Goal: Transaction & Acquisition: Book appointment/travel/reservation

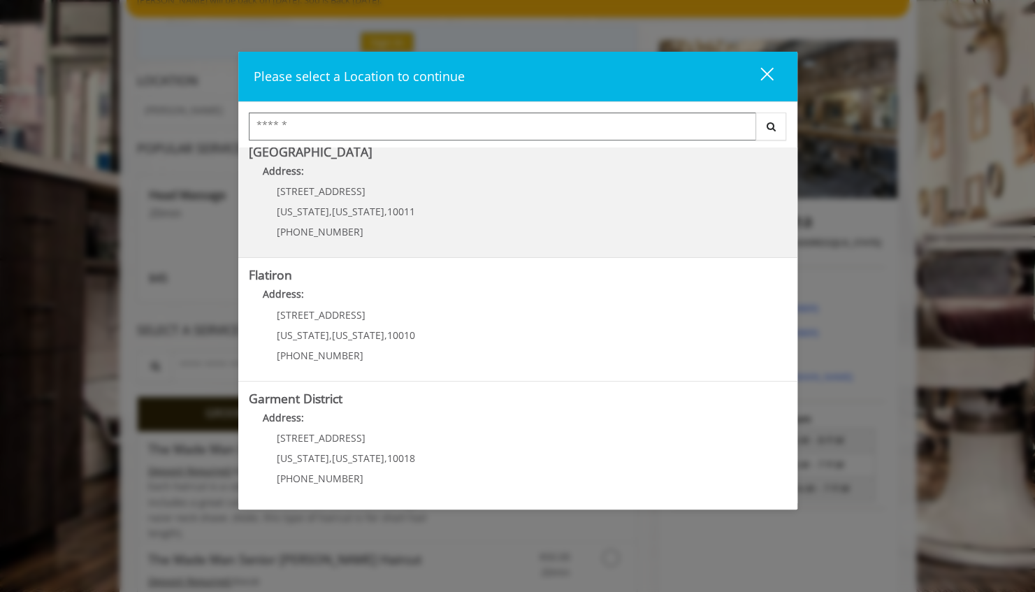
scroll to position [140, 0]
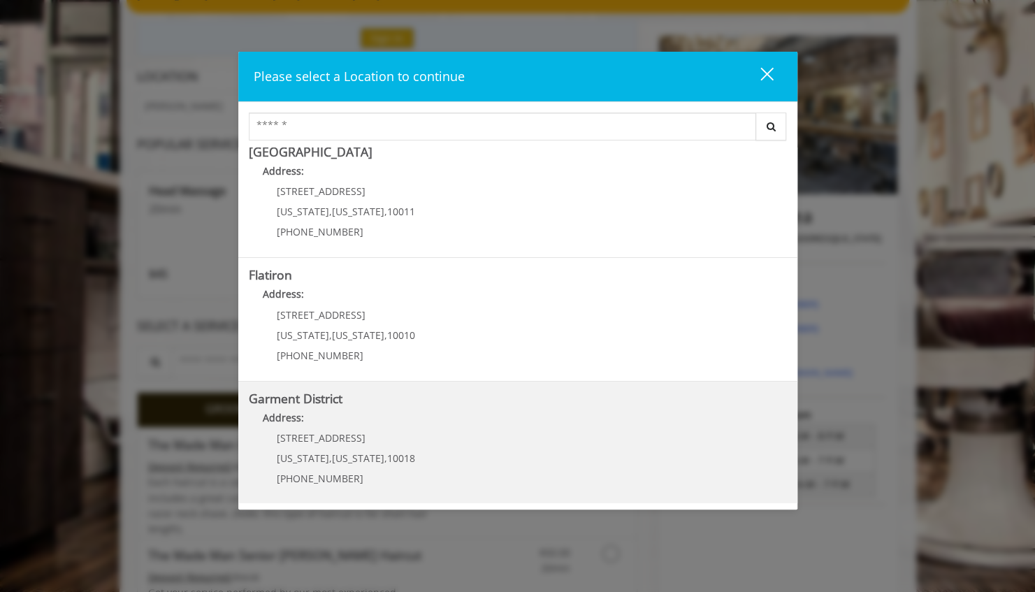
click at [377, 415] on District "Address:" at bounding box center [518, 421] width 538 height 22
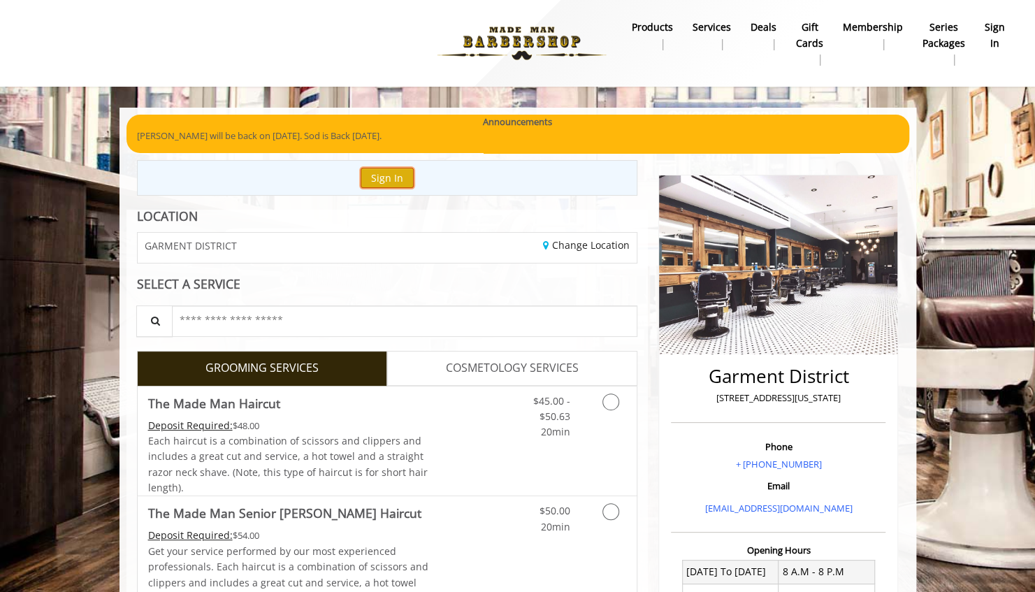
click at [391, 178] on button "Sign In" at bounding box center [387, 178] width 53 height 20
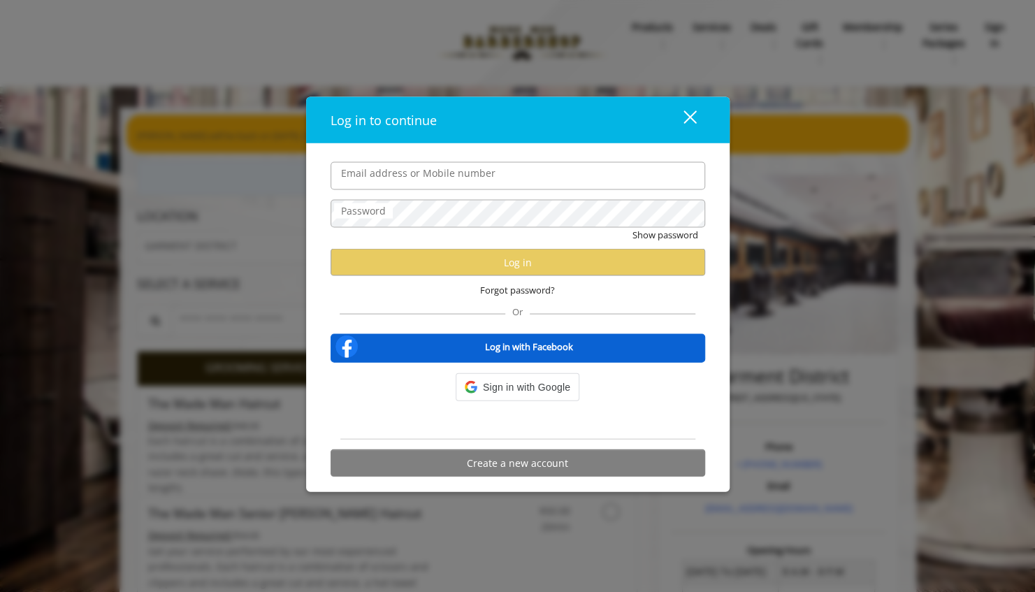
type input "**********"
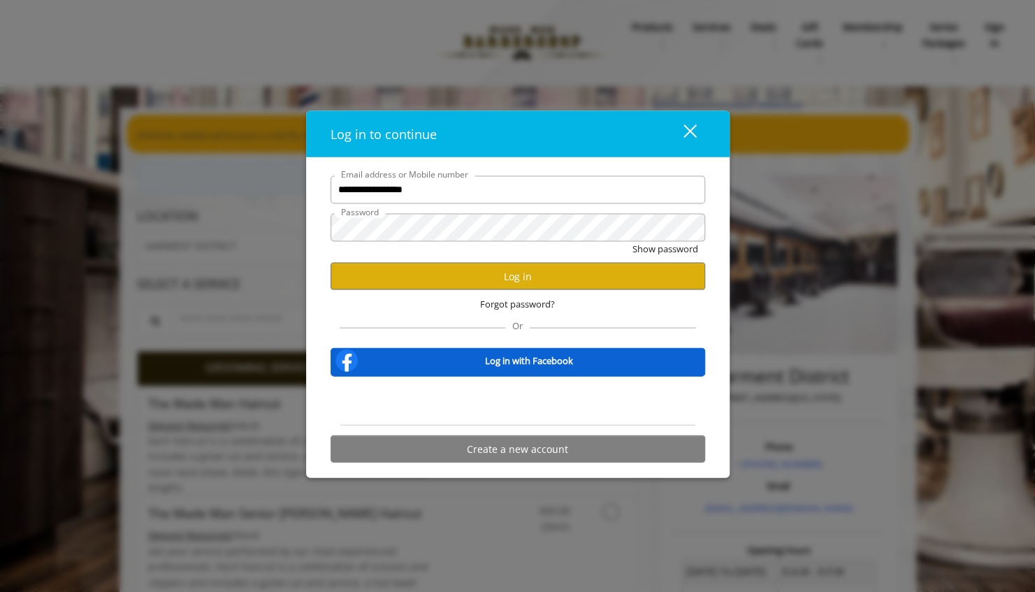
click at [497, 192] on input "**********" at bounding box center [518, 189] width 375 height 28
click at [540, 278] on button "Log in" at bounding box center [518, 276] width 375 height 27
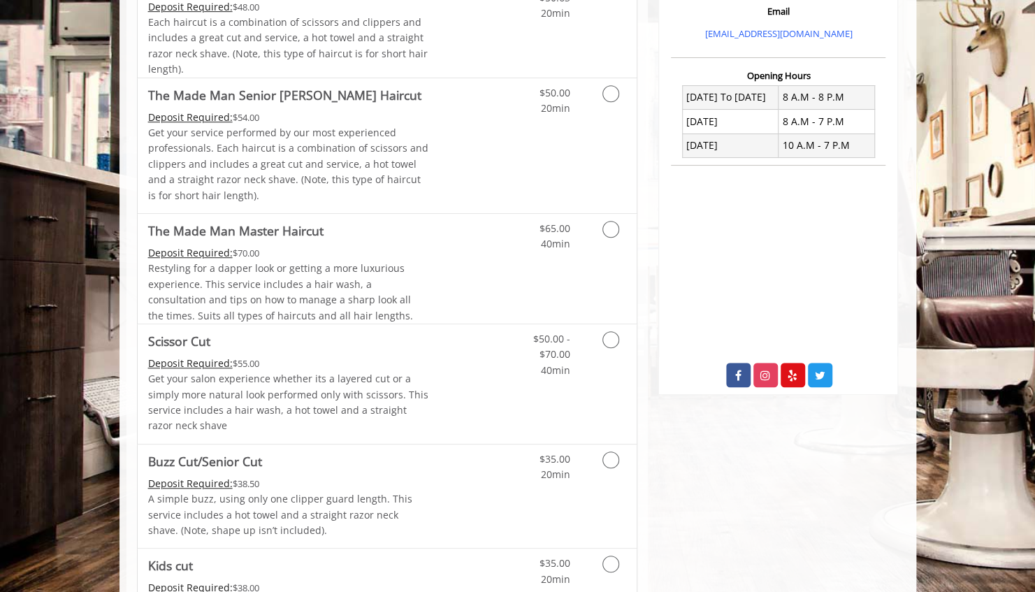
scroll to position [140, 0]
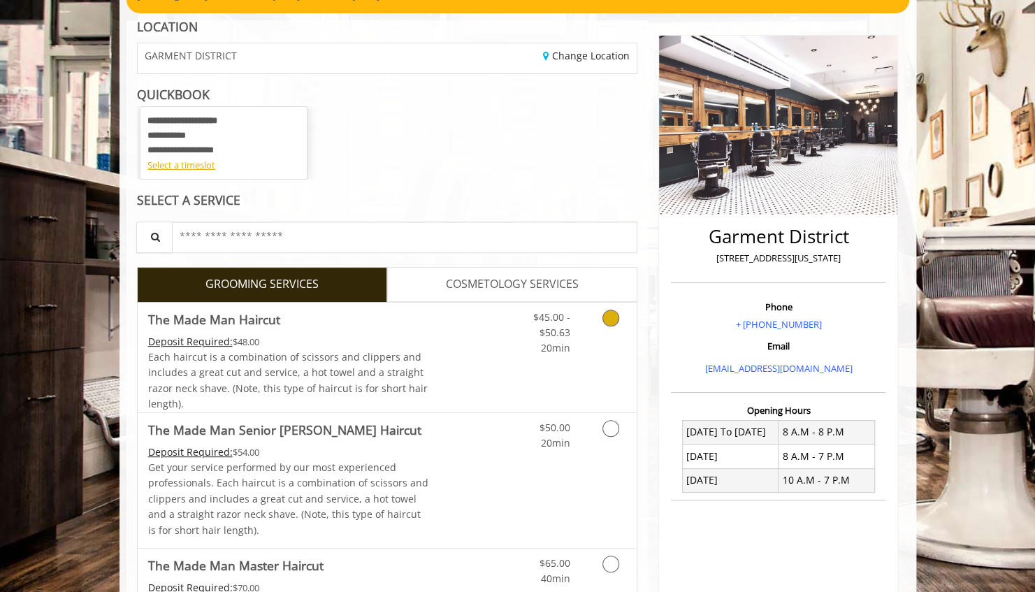
click at [605, 312] on icon "Grooming services" at bounding box center [610, 318] width 17 height 17
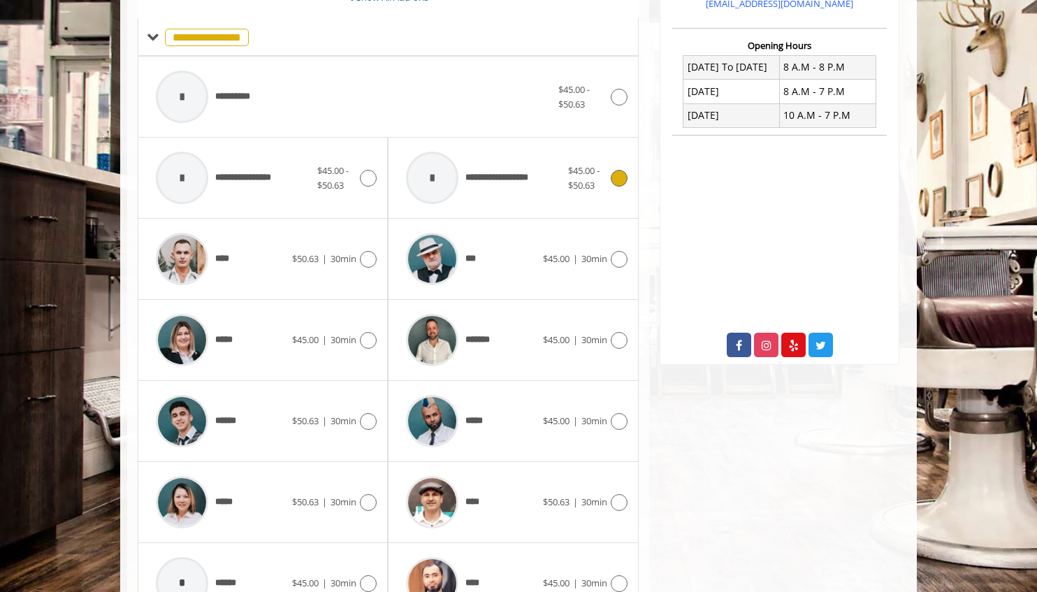
scroll to position [582, 0]
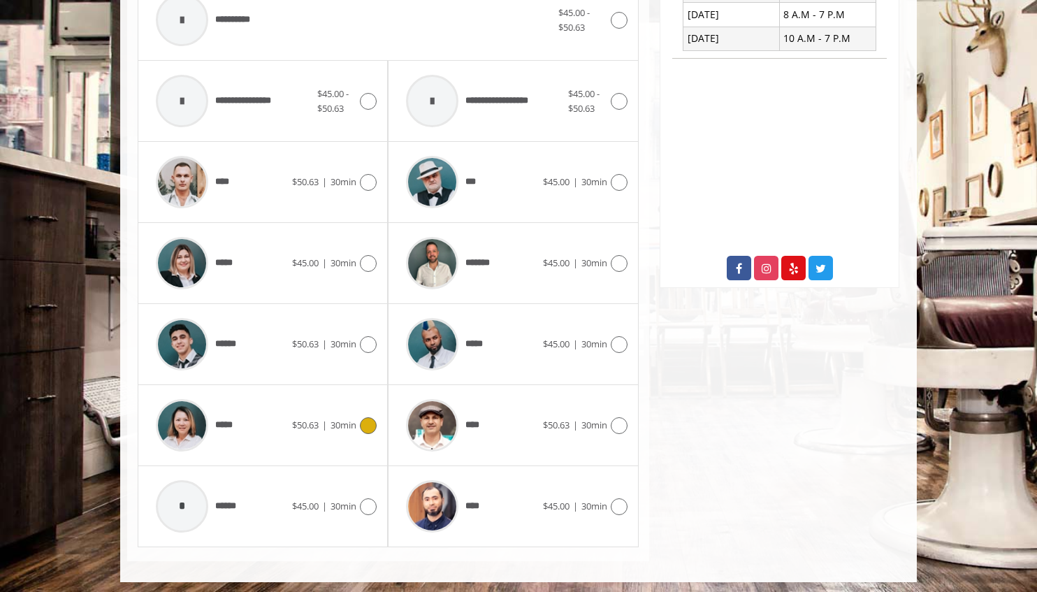
click at [360, 417] on div at bounding box center [366, 425] width 20 height 17
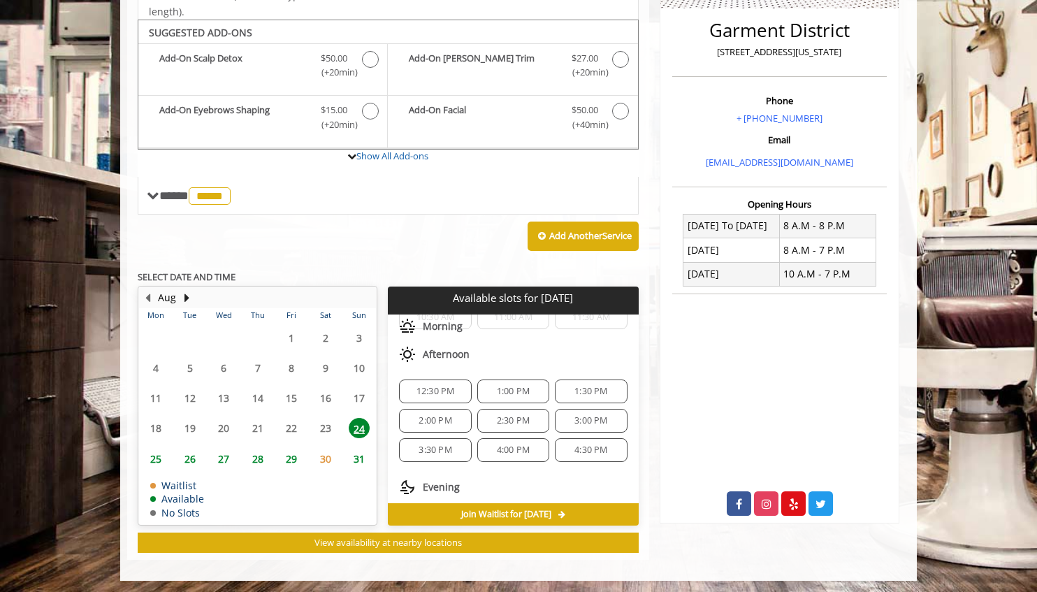
scroll to position [70, 0]
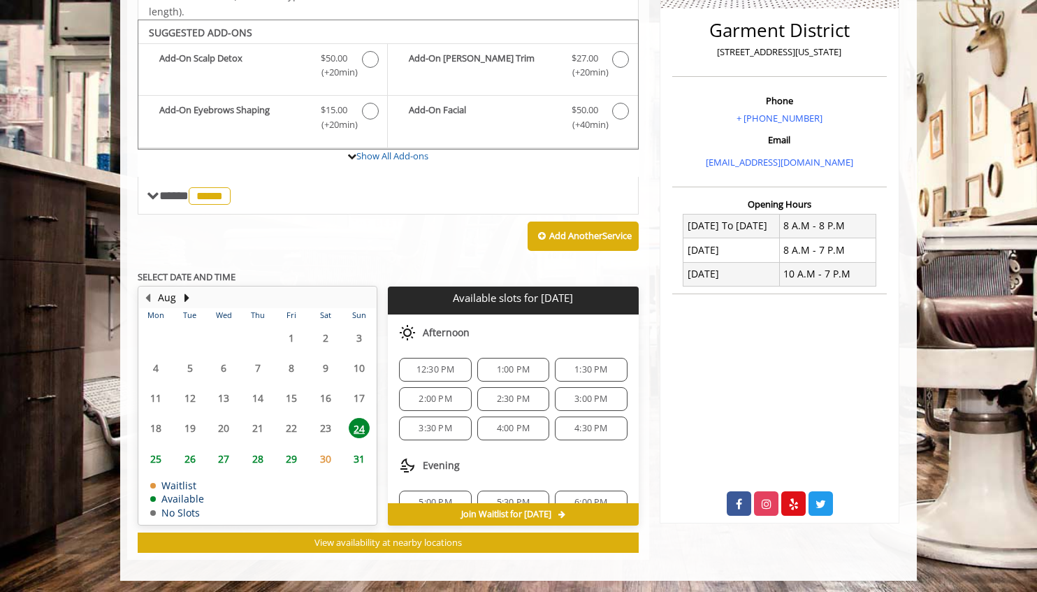
click at [219, 452] on span "27" at bounding box center [223, 459] width 21 height 20
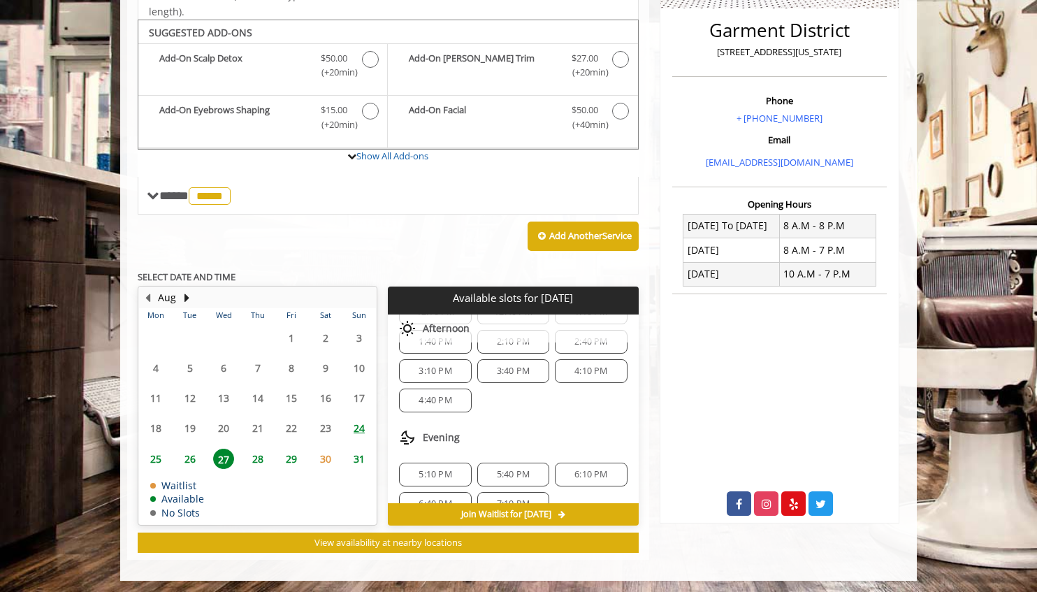
scroll to position [205, 0]
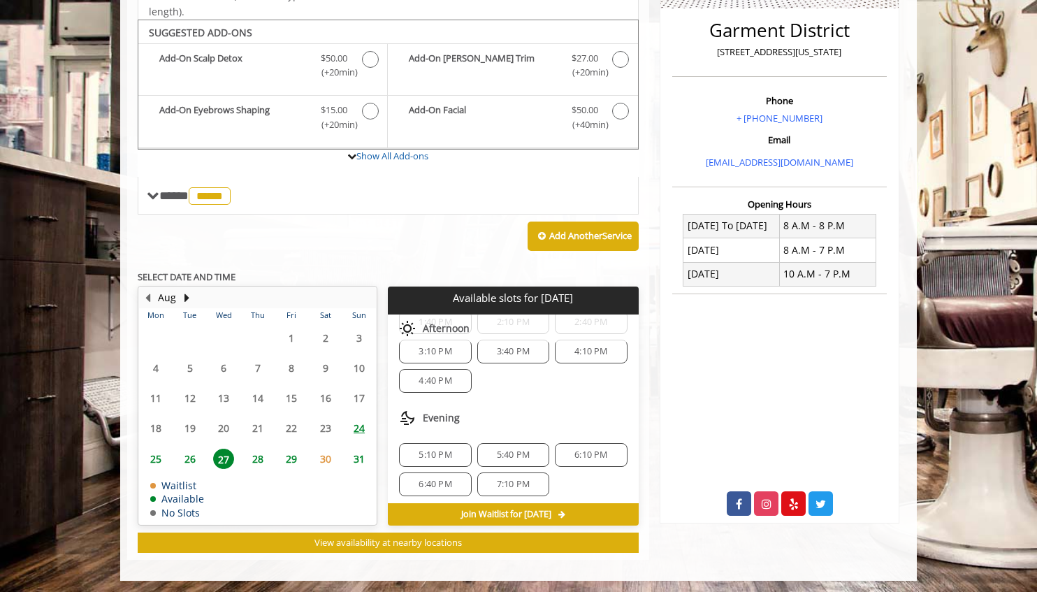
click at [433, 452] on span "5:10 PM" at bounding box center [435, 454] width 33 height 11
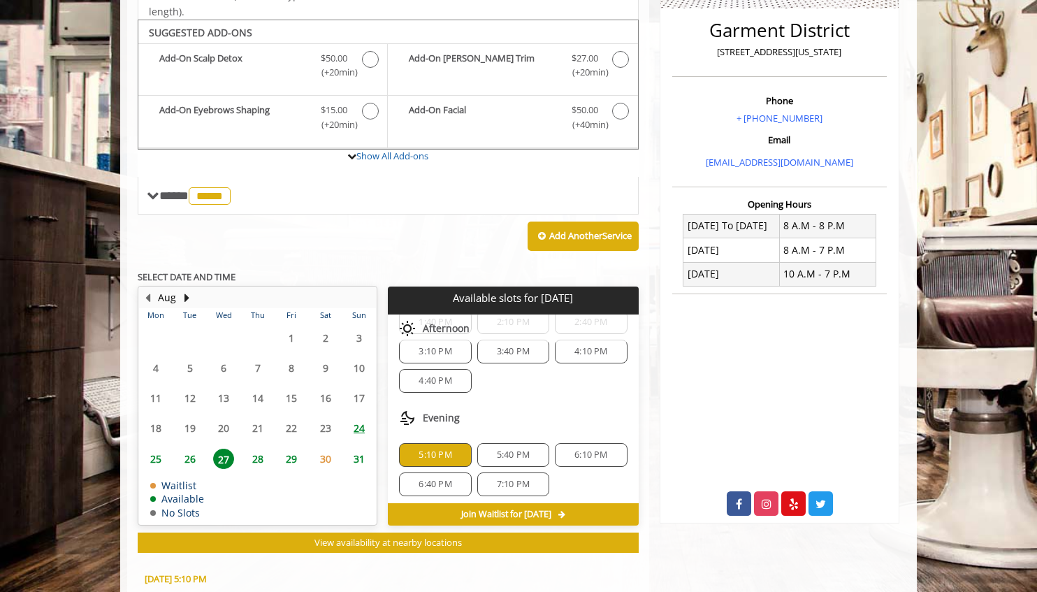
scroll to position [597, 0]
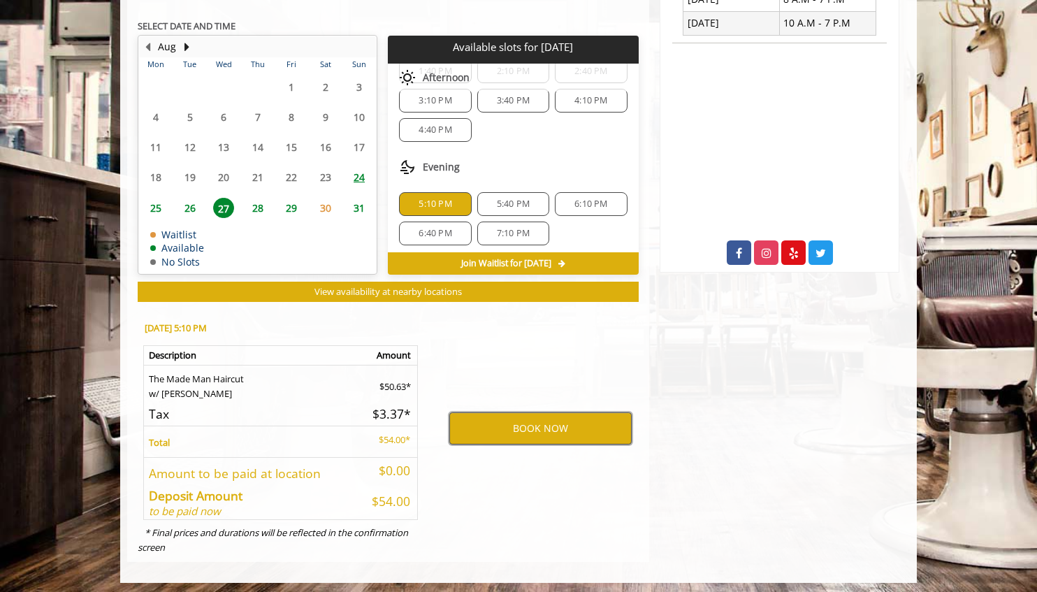
click at [535, 419] on button "BOOK NOW" at bounding box center [540, 428] width 182 height 32
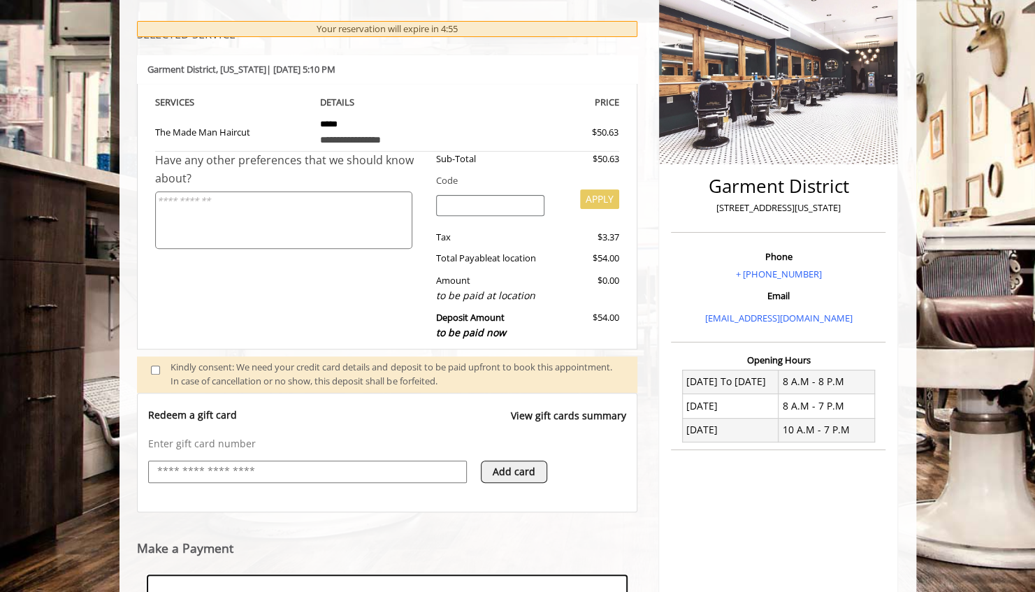
scroll to position [404, 0]
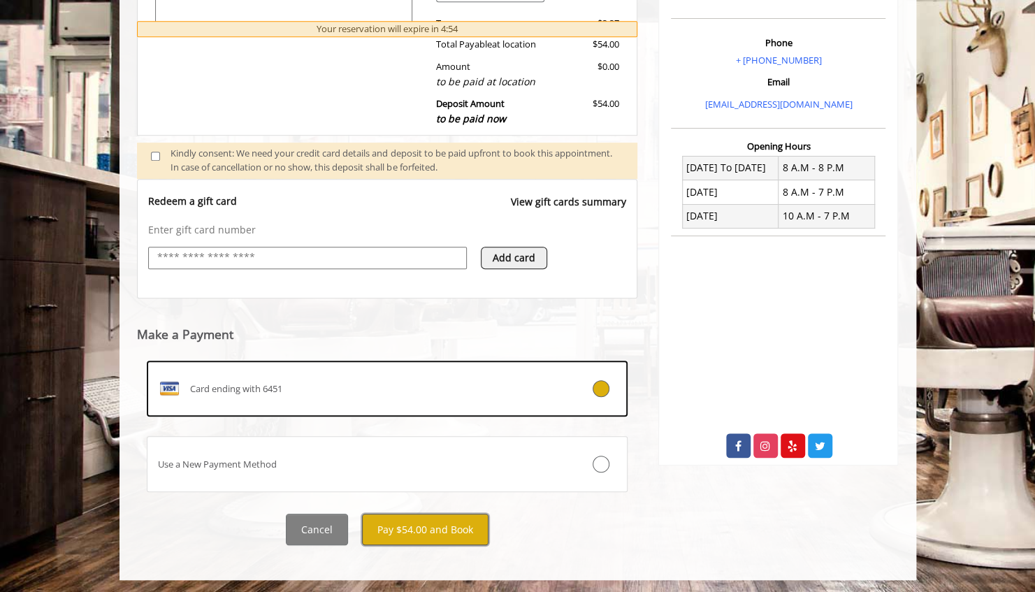
click at [435, 528] on button "Pay $54.00 and Book" at bounding box center [425, 529] width 127 height 31
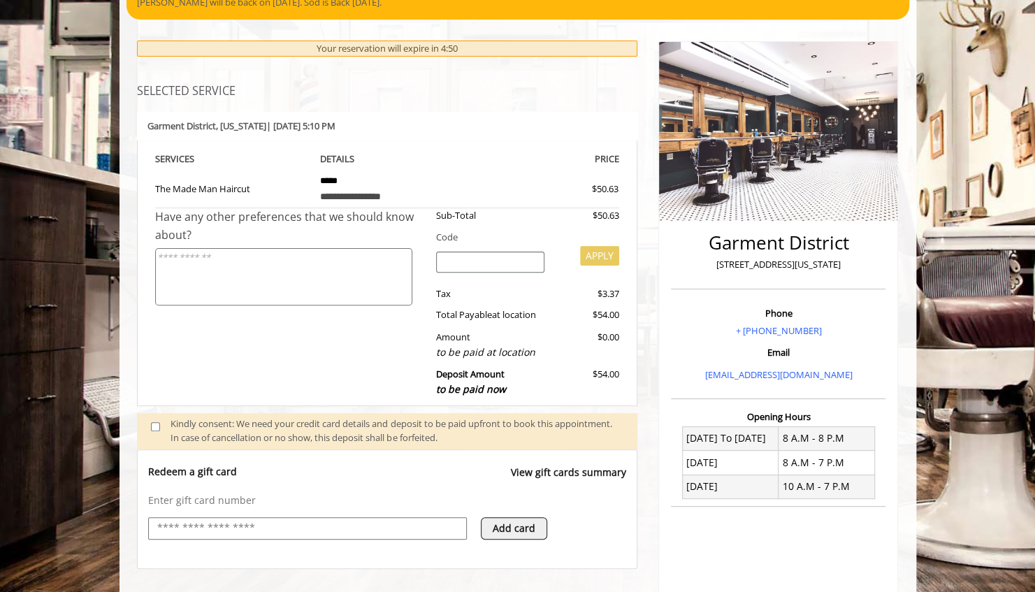
scroll to position [55, 0]
